Goal: Find specific page/section: Find specific page/section

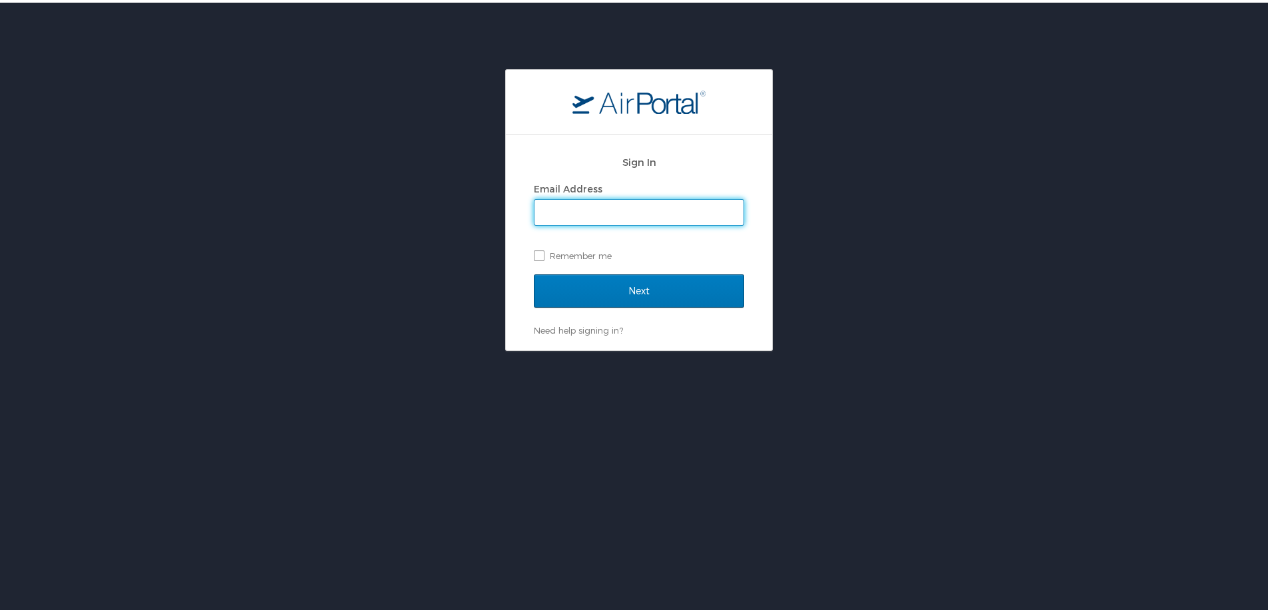
click at [567, 213] on input "Email Address" at bounding box center [639, 209] width 209 height 25
type input "megan.foster@cbtravel.com"
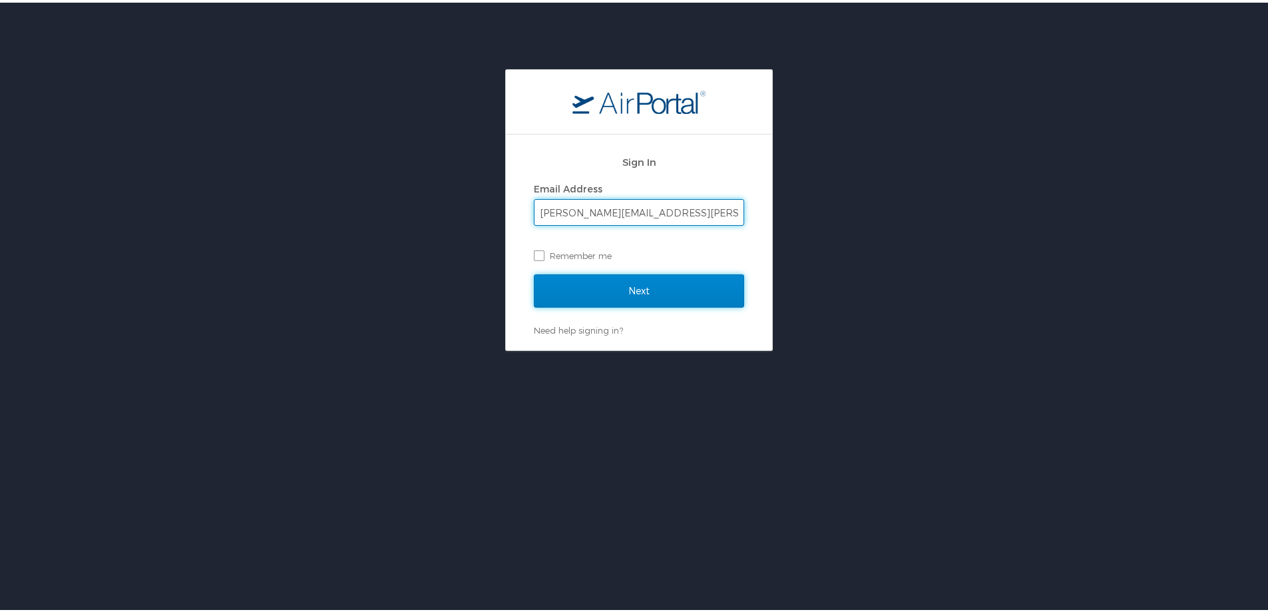
click at [543, 285] on input "Next" at bounding box center [639, 288] width 210 height 33
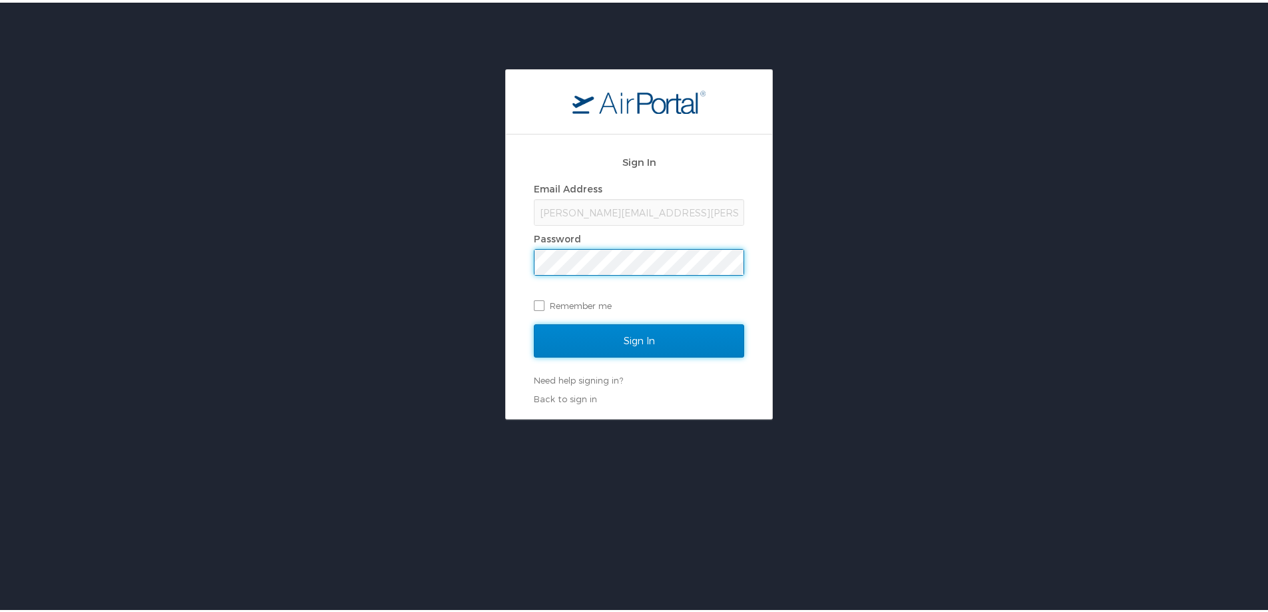
click at [593, 336] on input "Sign In" at bounding box center [639, 338] width 210 height 33
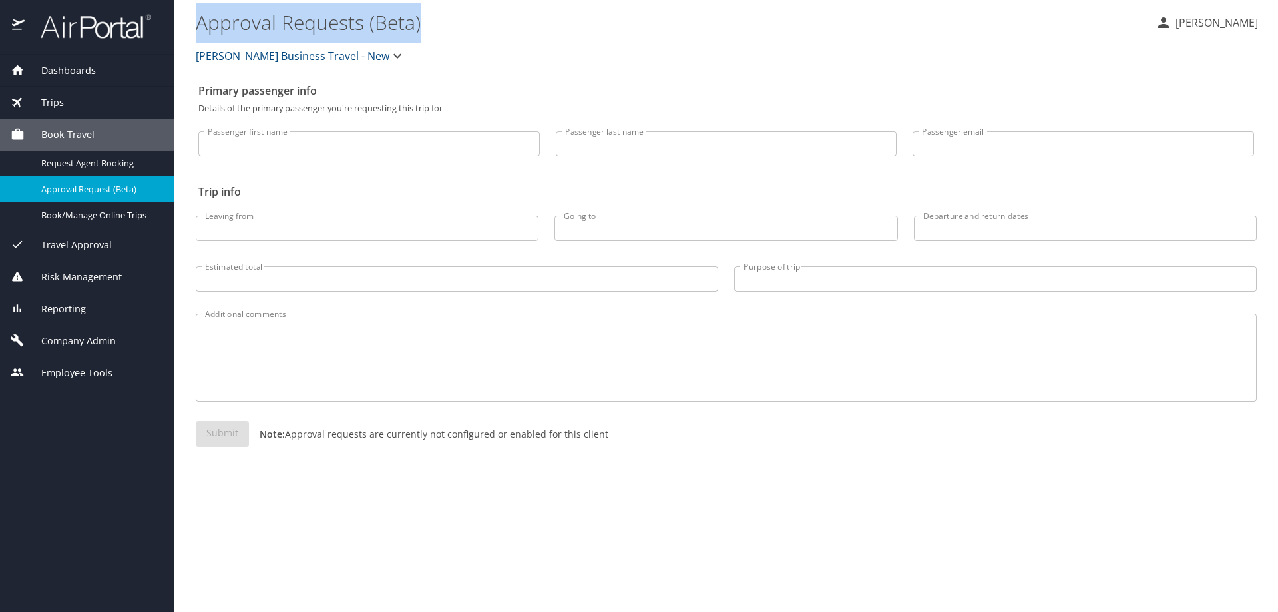
drag, startPoint x: 196, startPoint y: 24, endPoint x: 419, endPoint y: 29, distance: 223.7
click at [419, 29] on \(Beta\) "Approval Requests (Beta)" at bounding box center [670, 21] width 949 height 41
click at [449, 30] on \(Beta\) "Approval Requests (Beta)" at bounding box center [670, 21] width 949 height 41
drag, startPoint x: 194, startPoint y: 18, endPoint x: 476, endPoint y: -11, distance: 283.1
click at [476, 0] on html "Dashboards AirPortal 360™ Manager AirPortal 360™ Agent My Travel Dashboard Trip…" at bounding box center [639, 306] width 1278 height 612
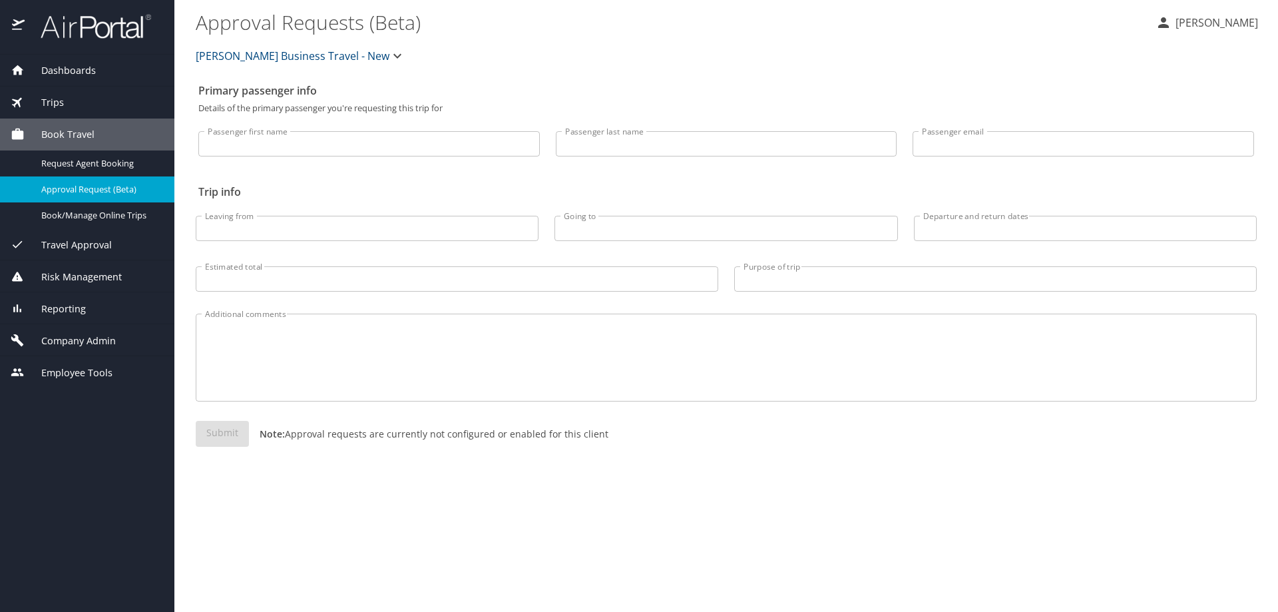
click at [457, 50] on div "[PERSON_NAME] Business Travel - New" at bounding box center [726, 56] width 1077 height 43
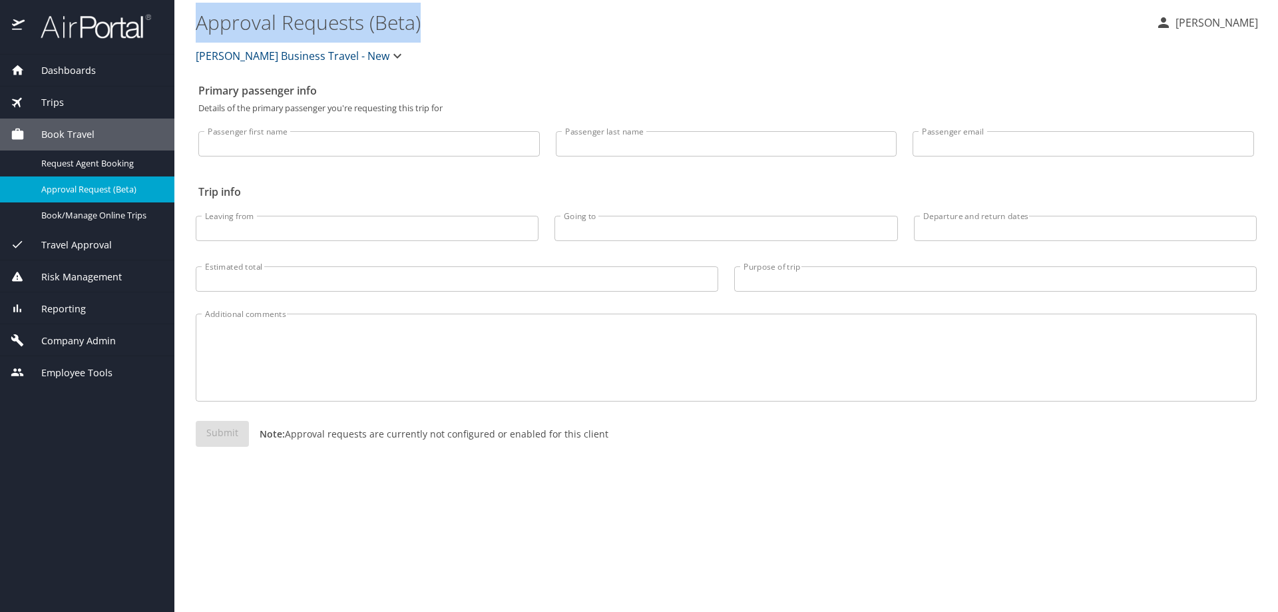
drag, startPoint x: 434, startPoint y: 25, endPoint x: 201, endPoint y: 31, distance: 233.1
click at [201, 31] on \(Beta\) "Approval Requests (Beta)" at bounding box center [670, 21] width 949 height 41
click at [180, 27] on main "Approval Requests (Beta) [PERSON_NAME] Business Travel - New Primary passenger …" at bounding box center [726, 306] width 1104 height 612
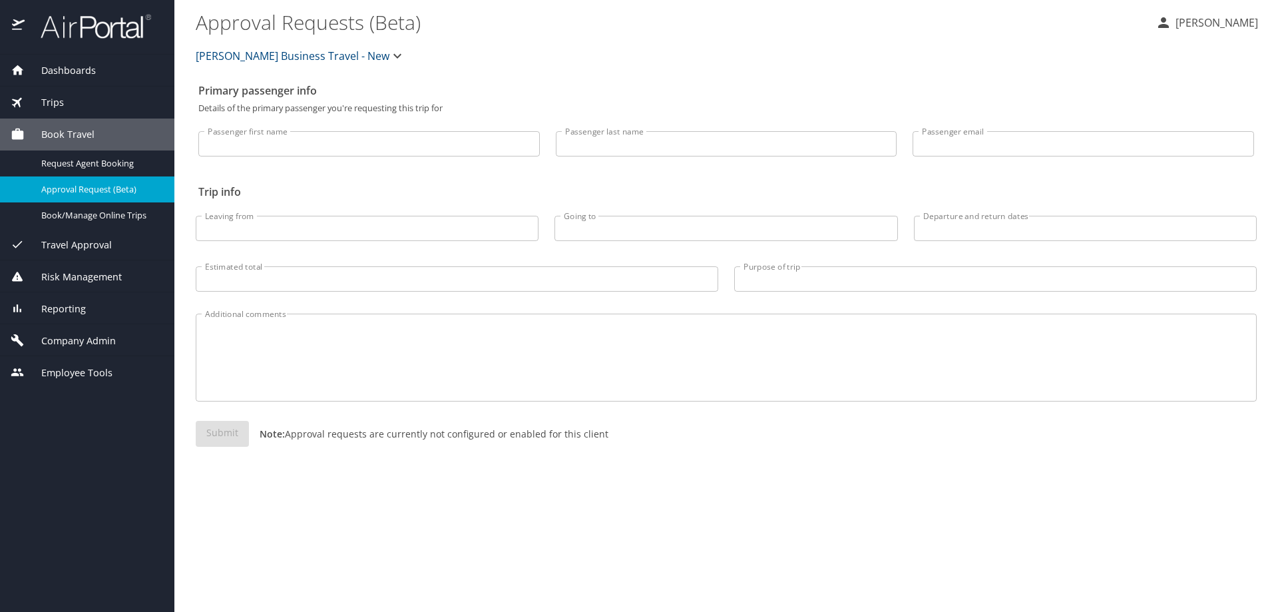
click at [101, 307] on div "Reporting" at bounding box center [87, 309] width 153 height 15
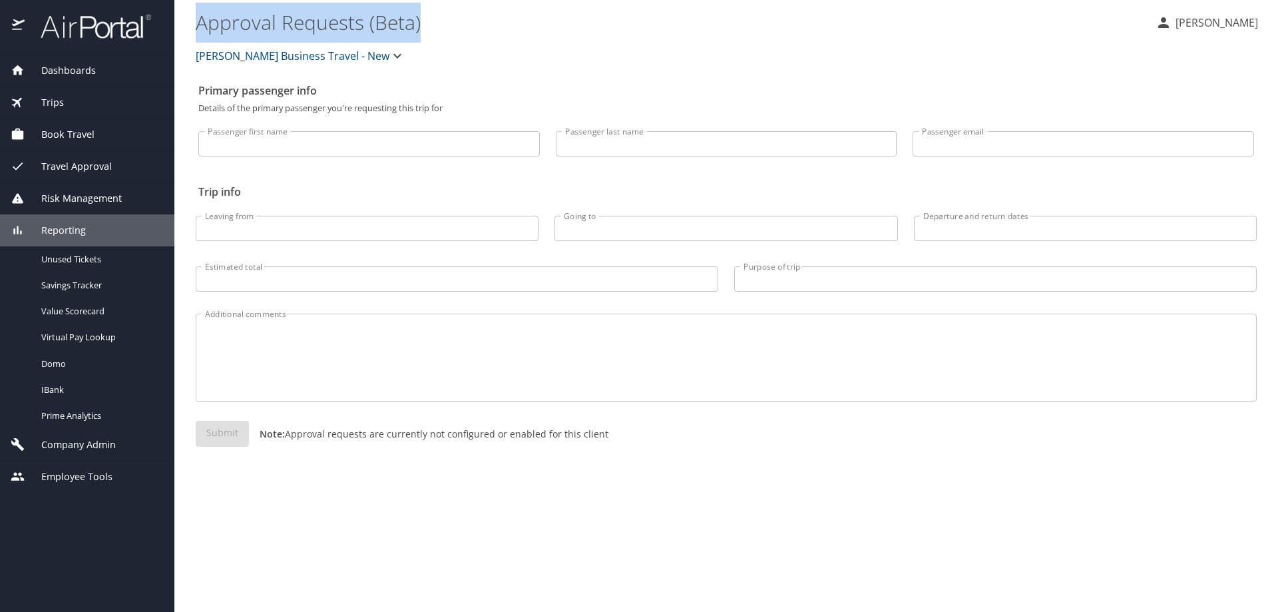
drag, startPoint x: 182, startPoint y: 22, endPoint x: 431, endPoint y: 21, distance: 248.3
click at [431, 21] on main "Approval Requests (Beta) [PERSON_NAME] Business Travel - New Primary passenger …" at bounding box center [726, 306] width 1104 height 612
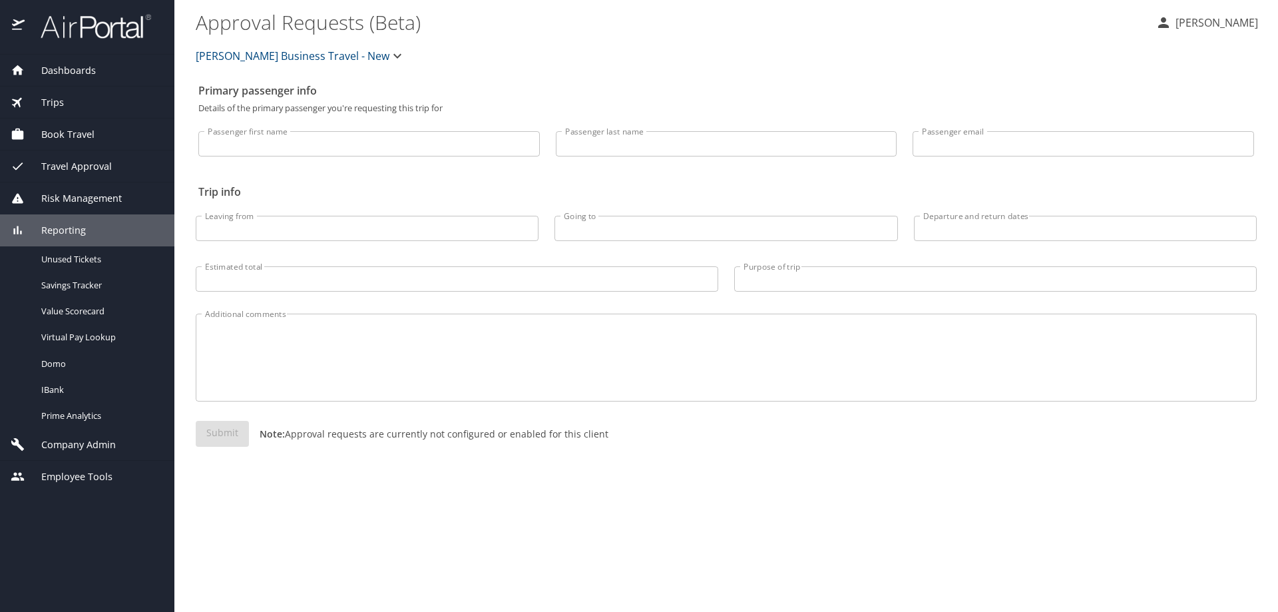
click at [507, 45] on div "[PERSON_NAME] Business Travel - New" at bounding box center [726, 56] width 1077 height 43
click at [187, 27] on main "Approval Requests (Beta) [PERSON_NAME] Business Travel - New Primary passenger …" at bounding box center [726, 306] width 1104 height 612
drag, startPoint x: 197, startPoint y: 190, endPoint x: 248, endPoint y: 194, distance: 50.8
click at [248, 194] on div "Primary passenger info Details of the primary passenger you're requesting this …" at bounding box center [726, 344] width 1061 height 535
click at [254, 194] on h2 "Trip info" at bounding box center [726, 191] width 1056 height 21
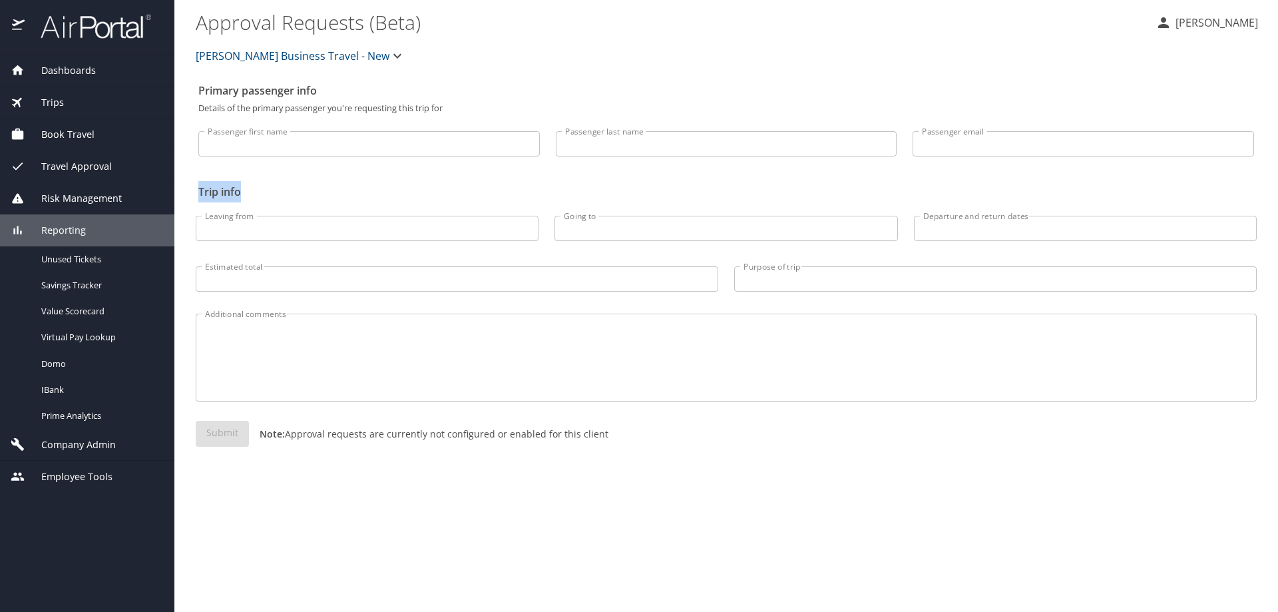
drag, startPoint x: 192, startPoint y: 194, endPoint x: 245, endPoint y: 192, distance: 52.6
click at [245, 192] on main "Approval Requests (Beta) [PERSON_NAME] Business Travel - New Primary passenger …" at bounding box center [726, 306] width 1104 height 612
click at [194, 162] on div "Passenger first name Passenger first name" at bounding box center [368, 140] width 357 height 55
click at [194, 131] on div "Passenger first name Passenger first name" at bounding box center [368, 140] width 357 height 55
drag, startPoint x: 247, startPoint y: 193, endPoint x: 195, endPoint y: 190, distance: 52.0
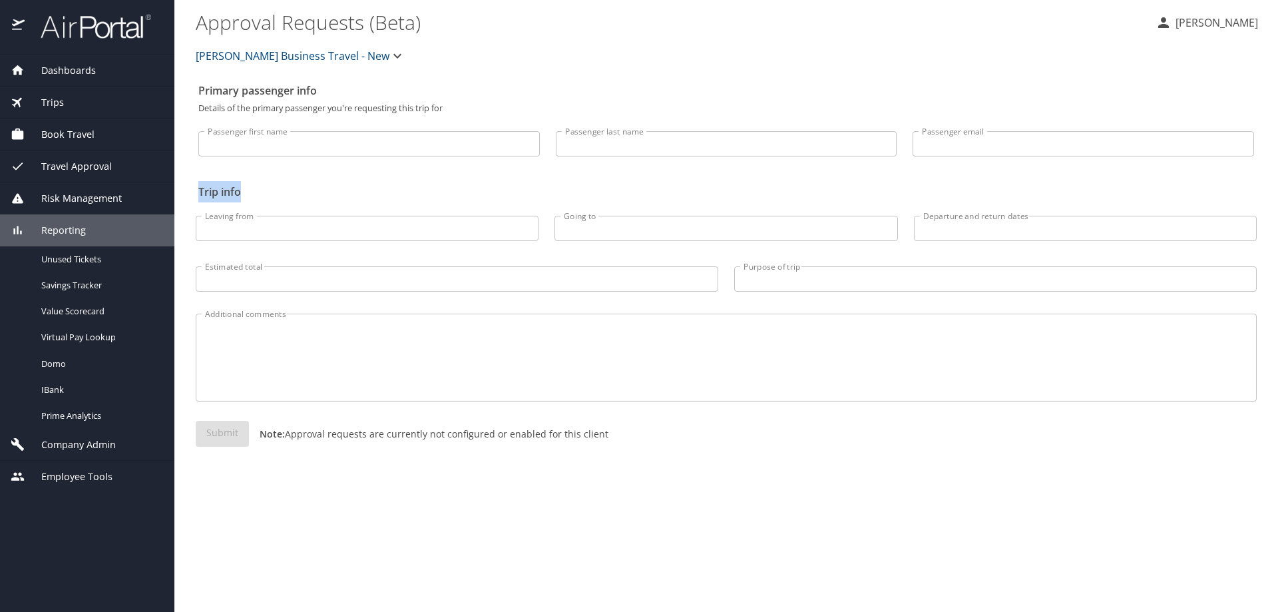
click at [196, 192] on div "Primary passenger info Details of the primary passenger you're requesting this …" at bounding box center [726, 344] width 1061 height 535
click at [193, 166] on div "Passenger first name Passenger first name" at bounding box center [368, 140] width 357 height 55
click at [635, 568] on div "Primary passenger info Details of the primary passenger you're requesting this …" at bounding box center [726, 344] width 1061 height 535
click at [297, 574] on div "Primary passenger info Details of the primary passenger you're requesting this …" at bounding box center [726, 344] width 1061 height 535
click at [51, 374] on link "Domo" at bounding box center [87, 364] width 174 height 26
